Goal: Check status: Check status

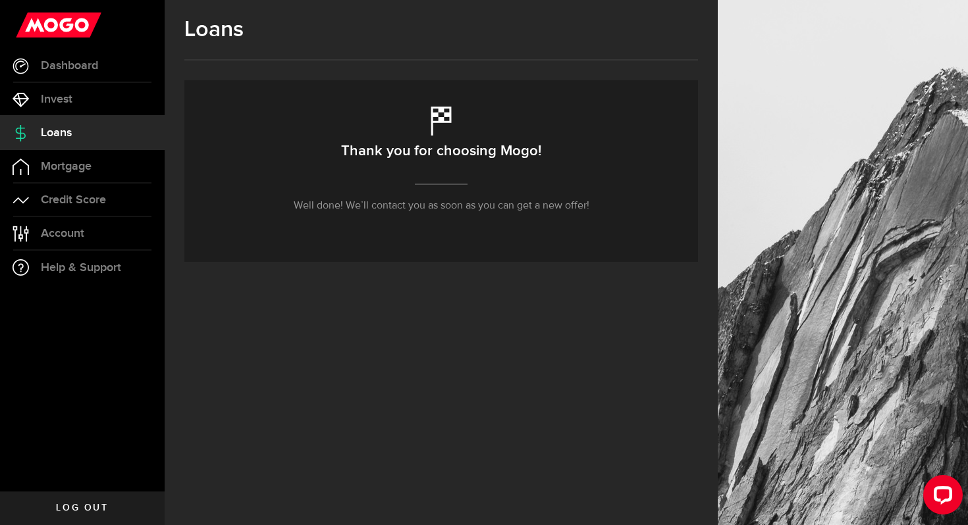
click at [327, 329] on div "Loans Thank you for choosing Mogo! Well done! We’ll contact you as soon as you …" at bounding box center [441, 262] width 553 height 525
click at [88, 205] on span "Credit Score" at bounding box center [73, 200] width 65 height 12
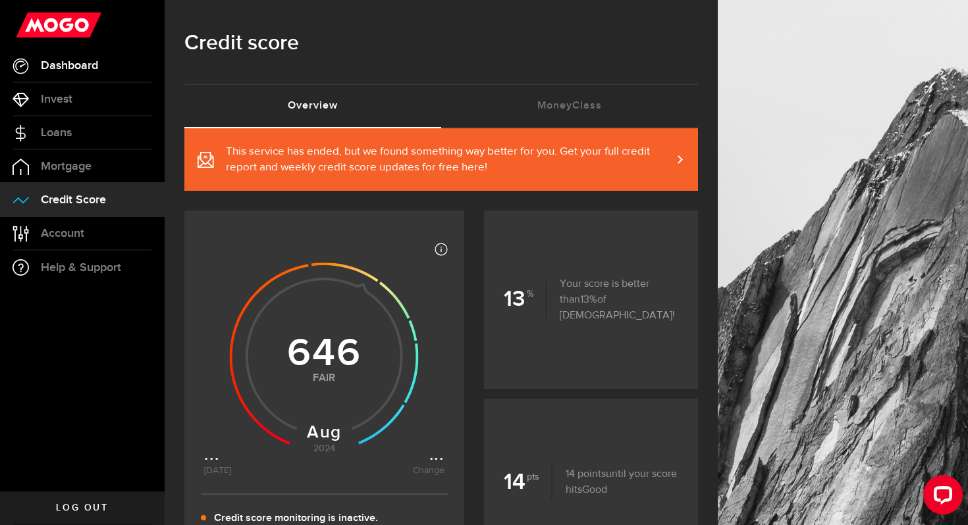
click at [107, 72] on link "Dashboard" at bounding box center [82, 65] width 165 height 33
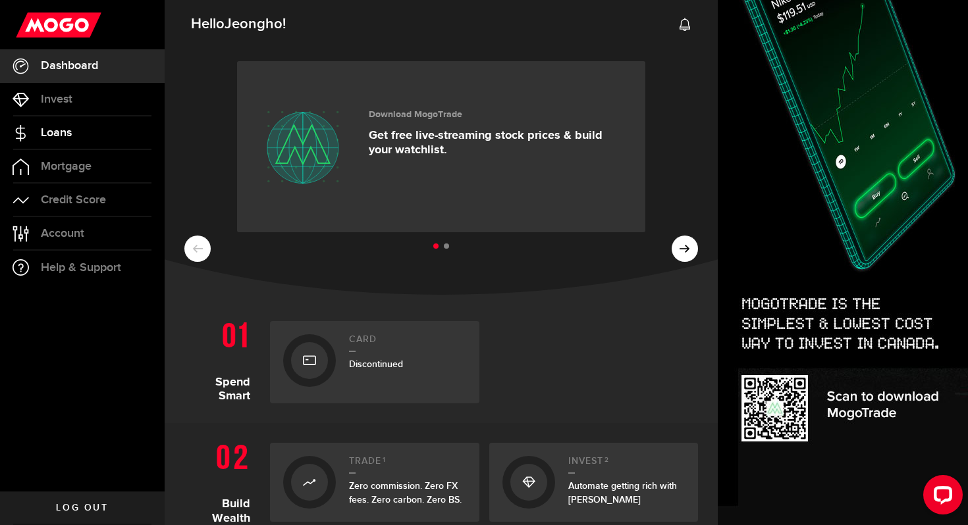
click at [88, 146] on link "Loans" at bounding box center [82, 133] width 165 height 33
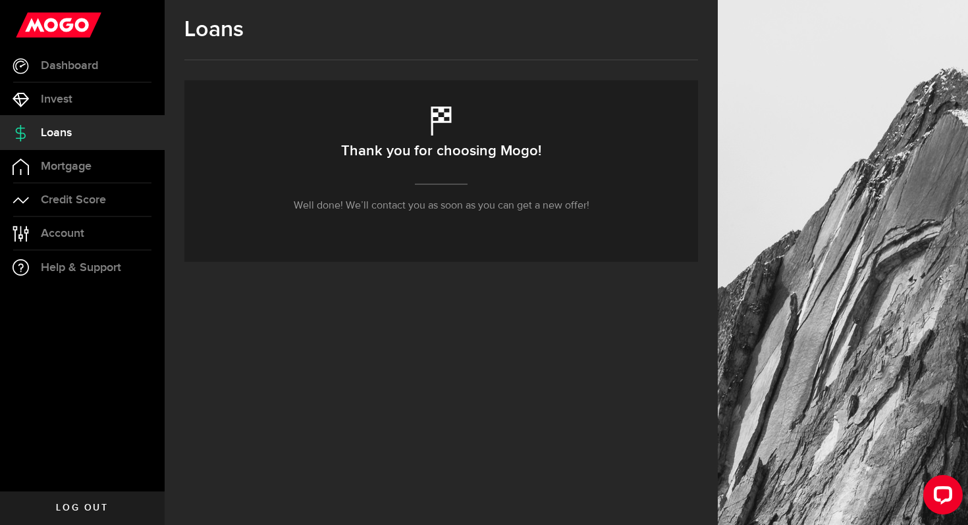
click at [400, 203] on p "Well done! We’ll contact you as soon as you can get a new offer!" at bounding box center [442, 206] width 296 height 16
